Goal: Find specific page/section: Find specific page/section

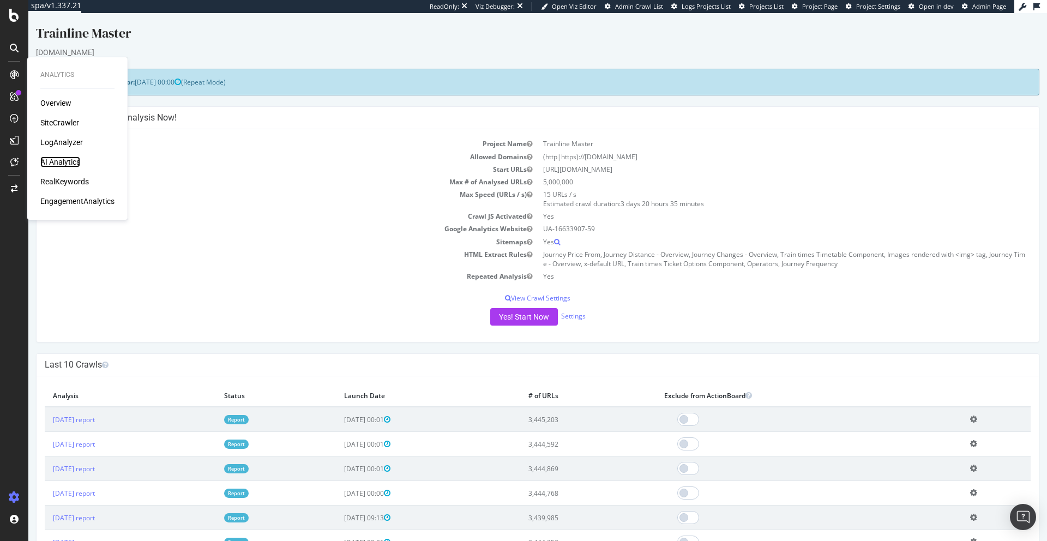
click at [62, 158] on div "AI Analytics" at bounding box center [60, 162] width 40 height 11
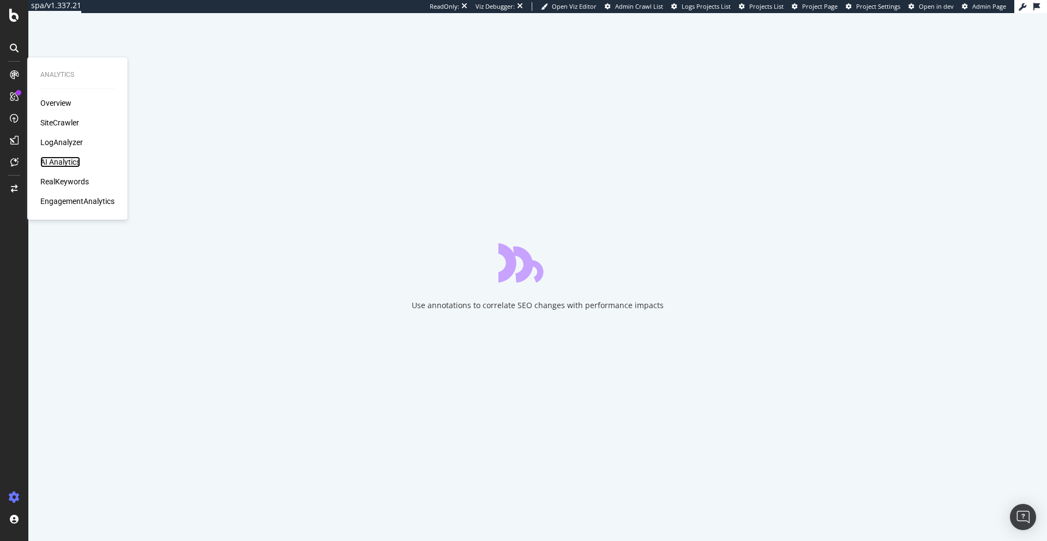
click at [58, 160] on div "AI Analytics" at bounding box center [60, 162] width 40 height 11
